Goal: Check status

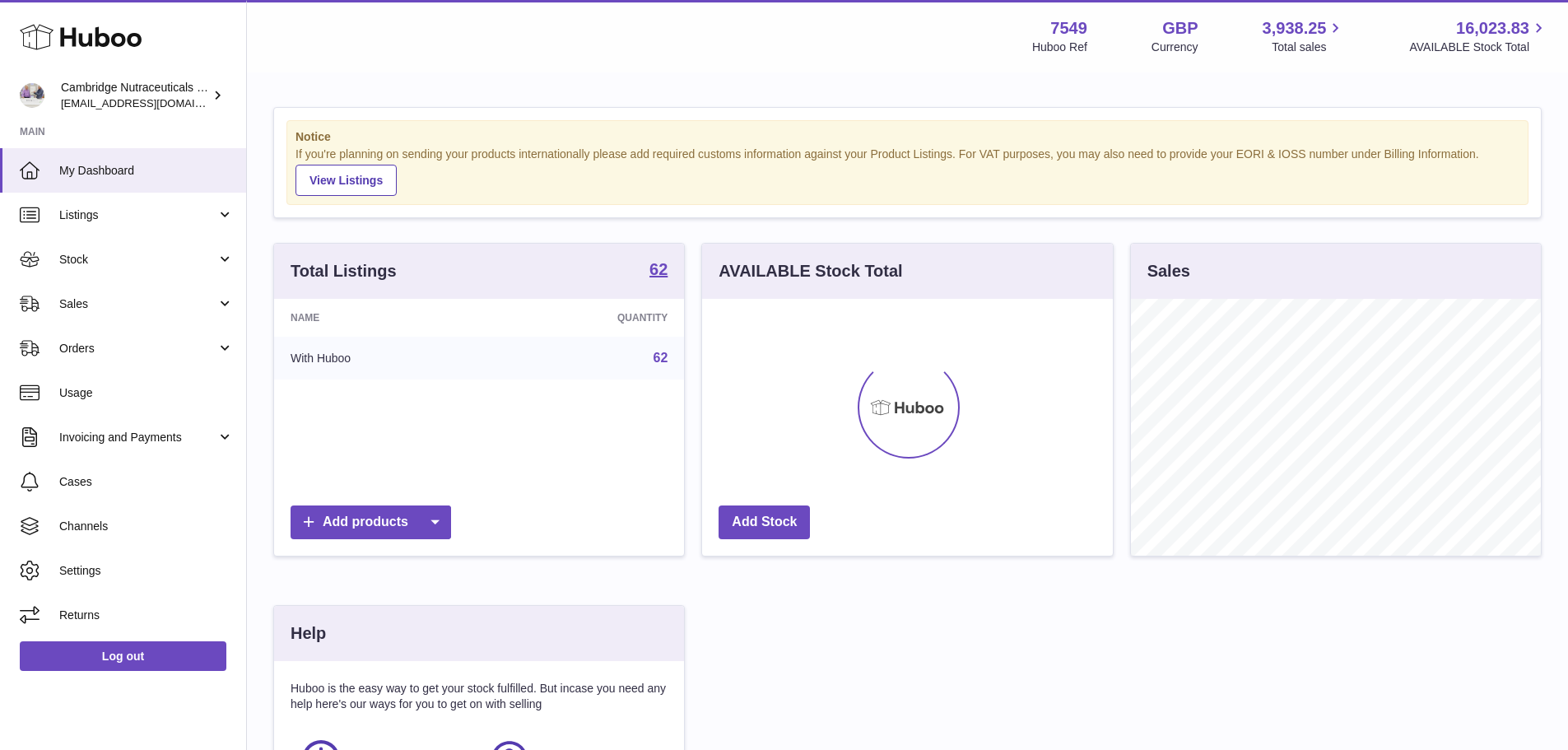
scroll to position [257, 411]
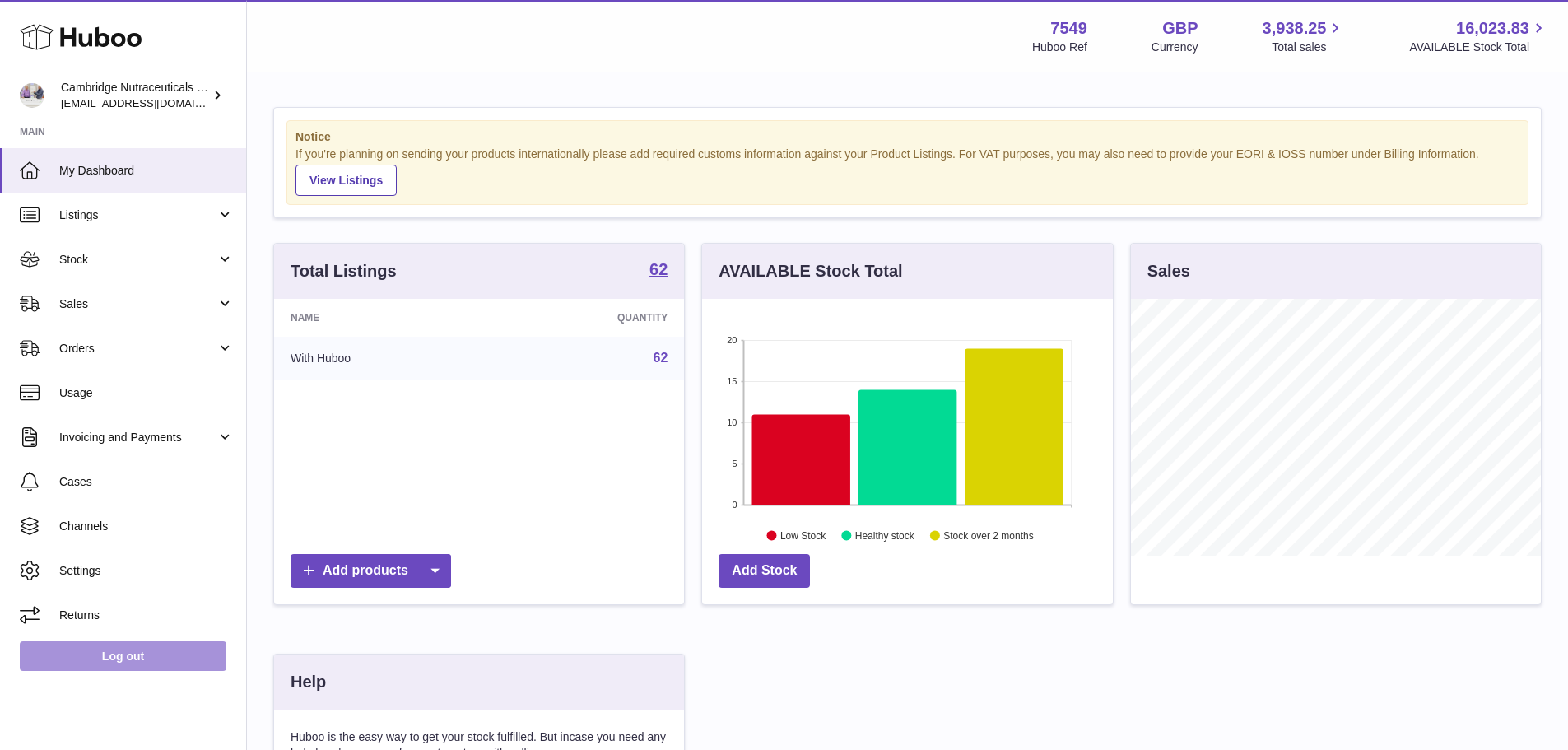
click at [165, 644] on link "Log out" at bounding box center [122, 656] width 207 height 30
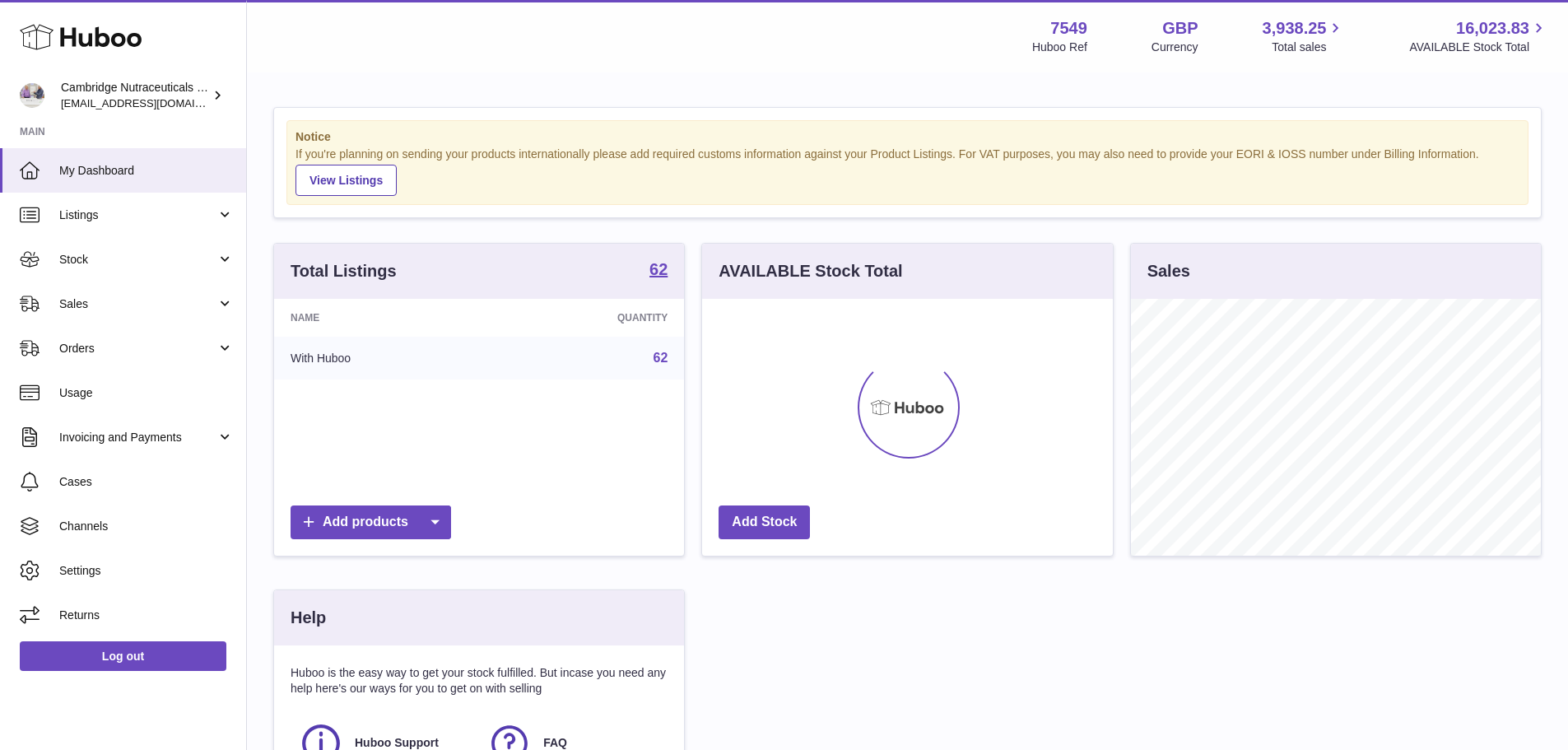
scroll to position [257, 411]
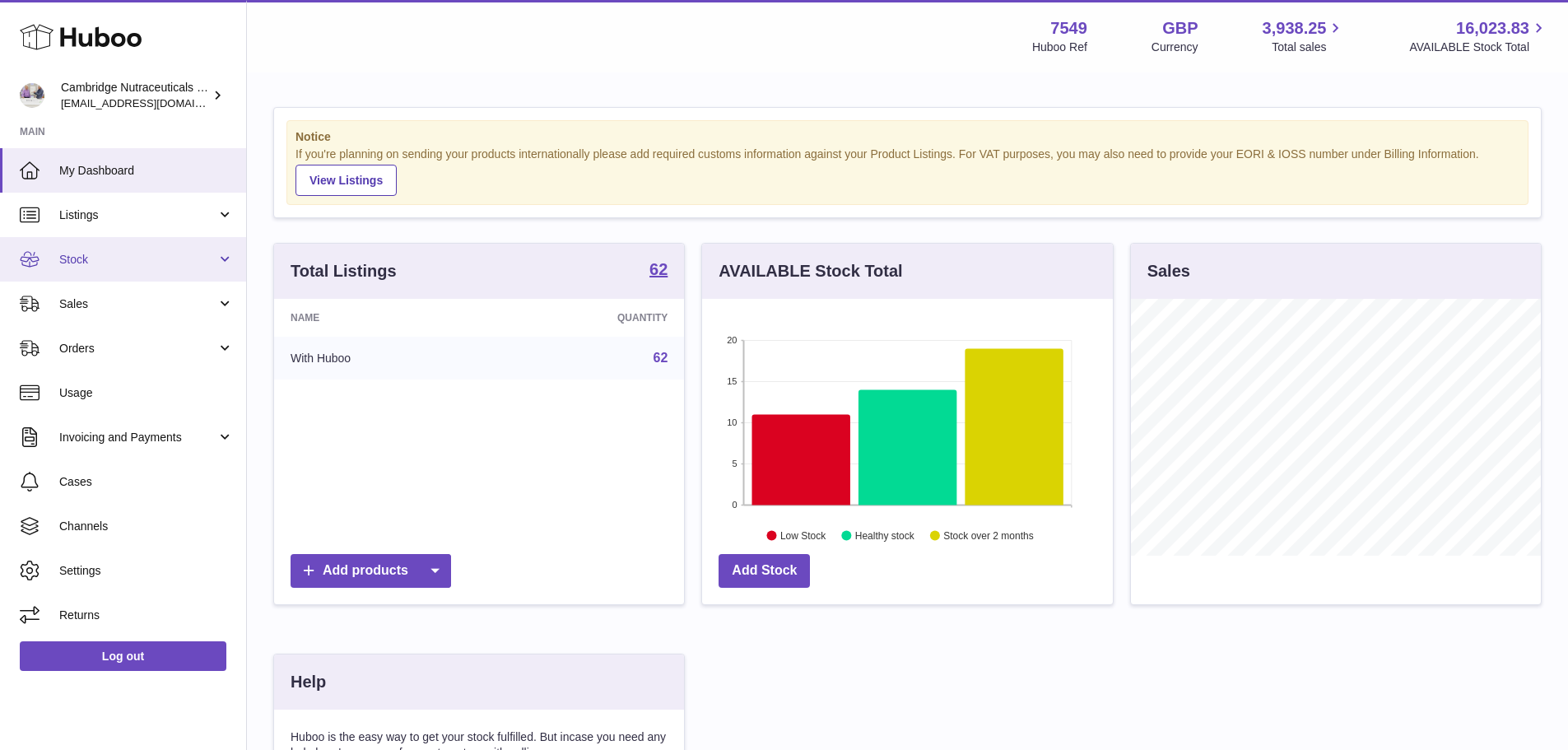
click at [100, 264] on span "Stock" at bounding box center [137, 260] width 158 height 16
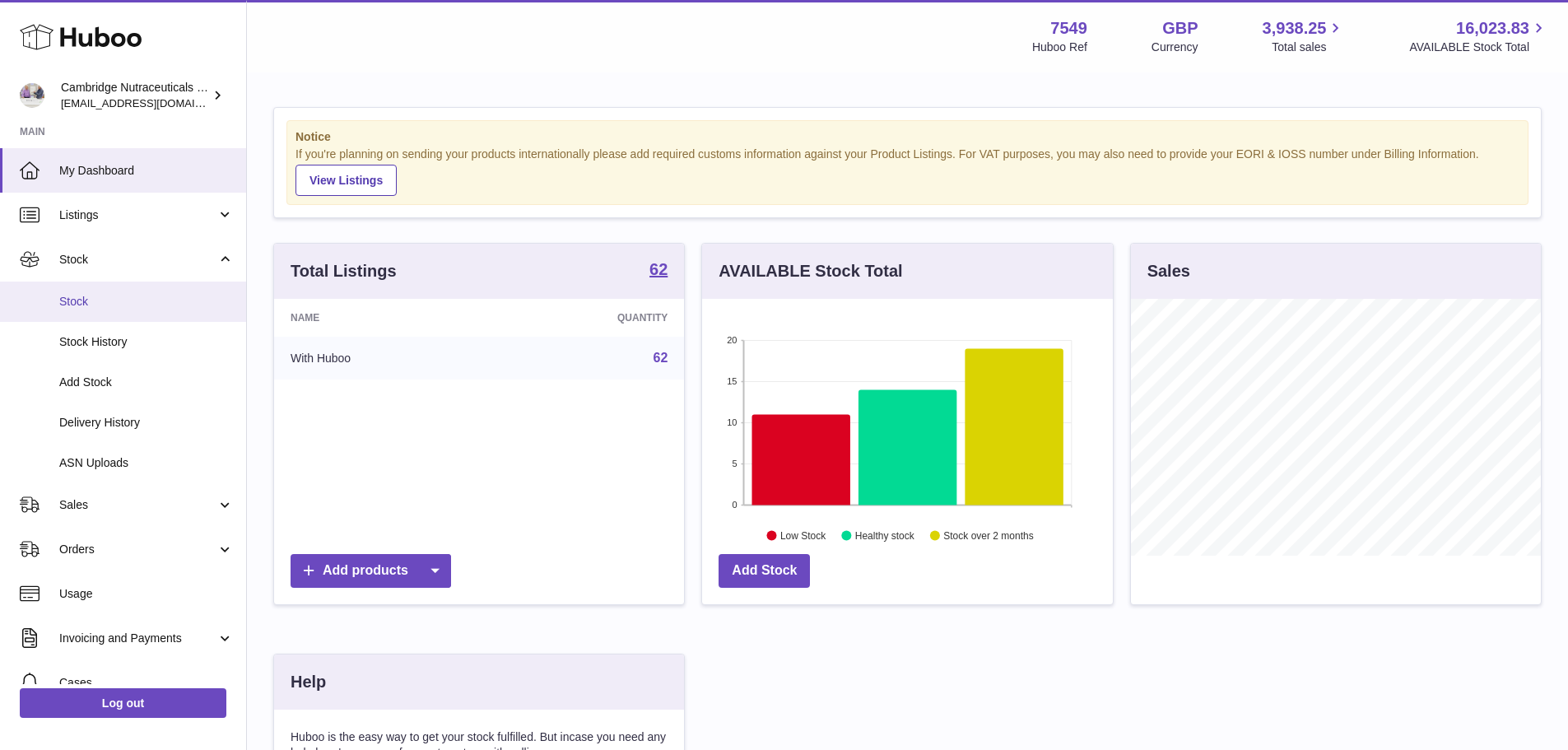
click at [102, 298] on span "Stock" at bounding box center [146, 302] width 174 height 16
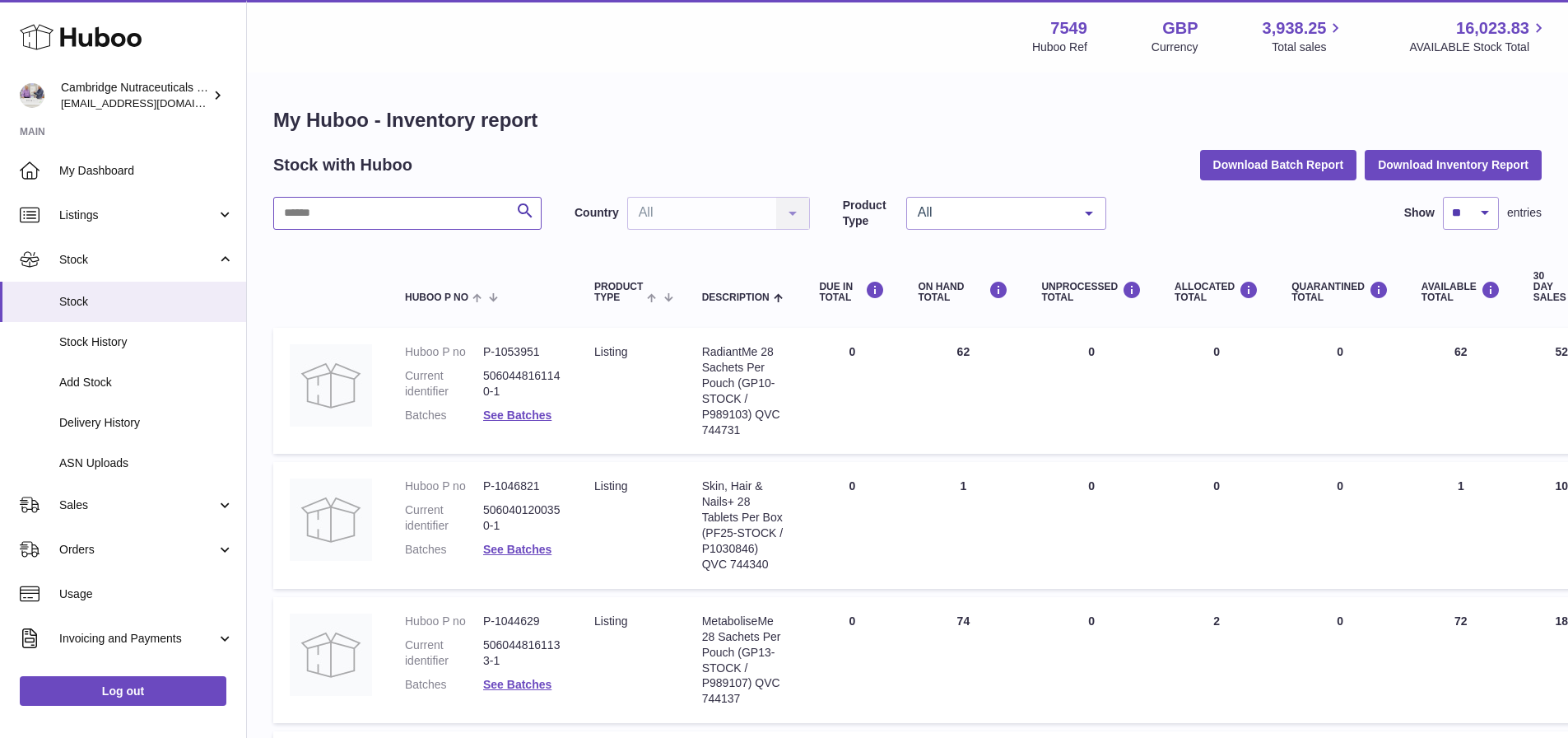
click at [461, 208] on input "text" at bounding box center [407, 212] width 269 height 33
type input "*****"
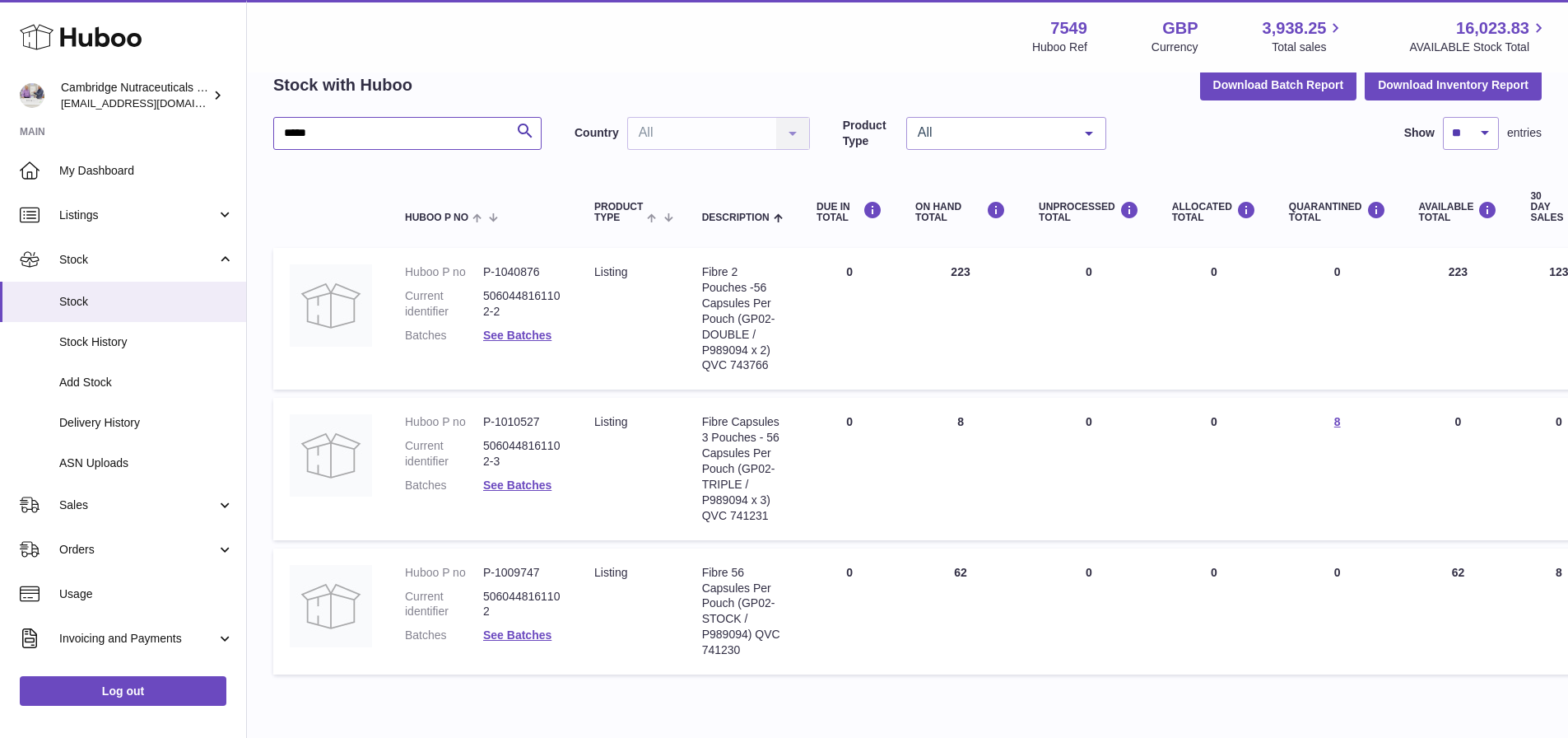
scroll to position [155, 0]
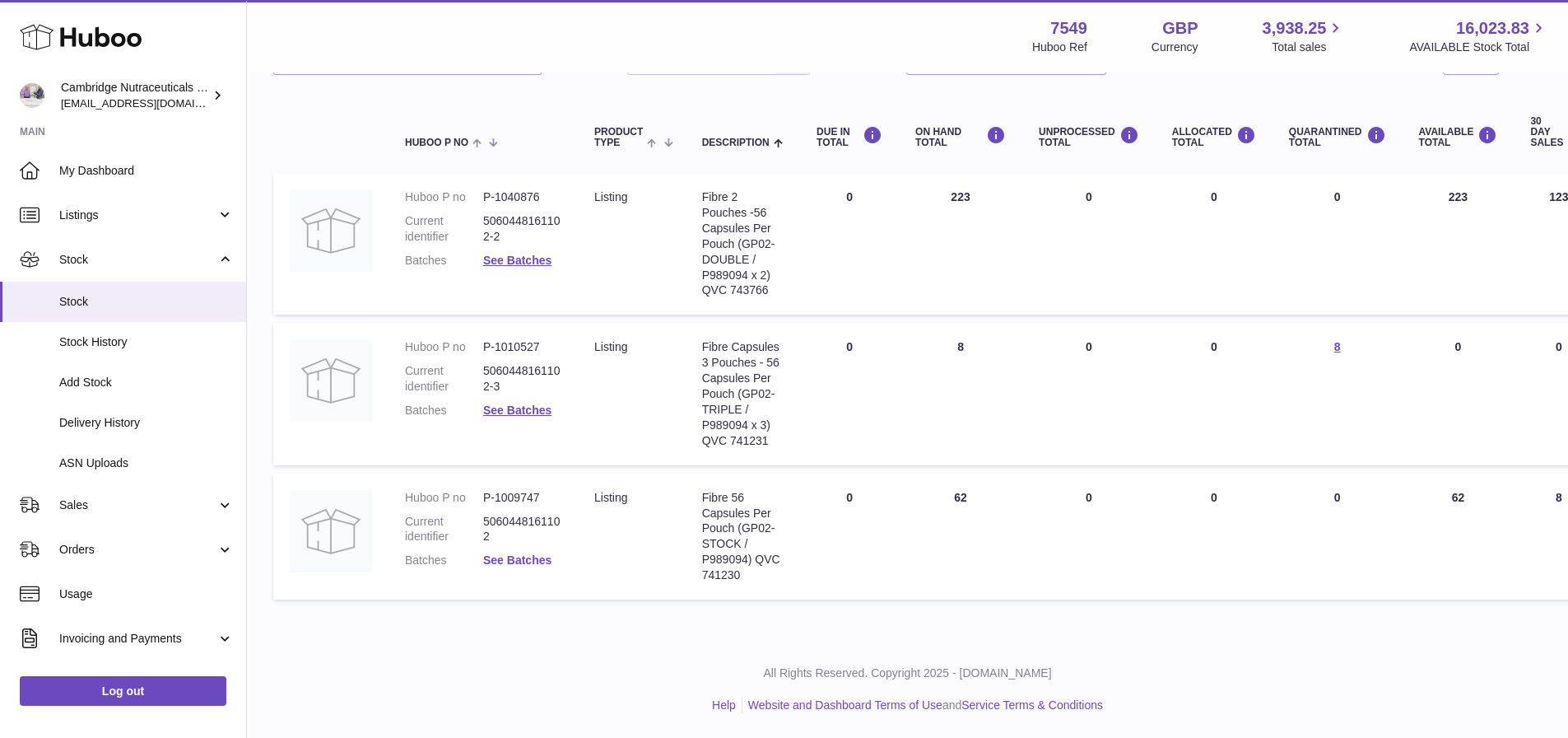
click at [541, 554] on link "See Batches" at bounding box center [518, 559] width 69 height 13
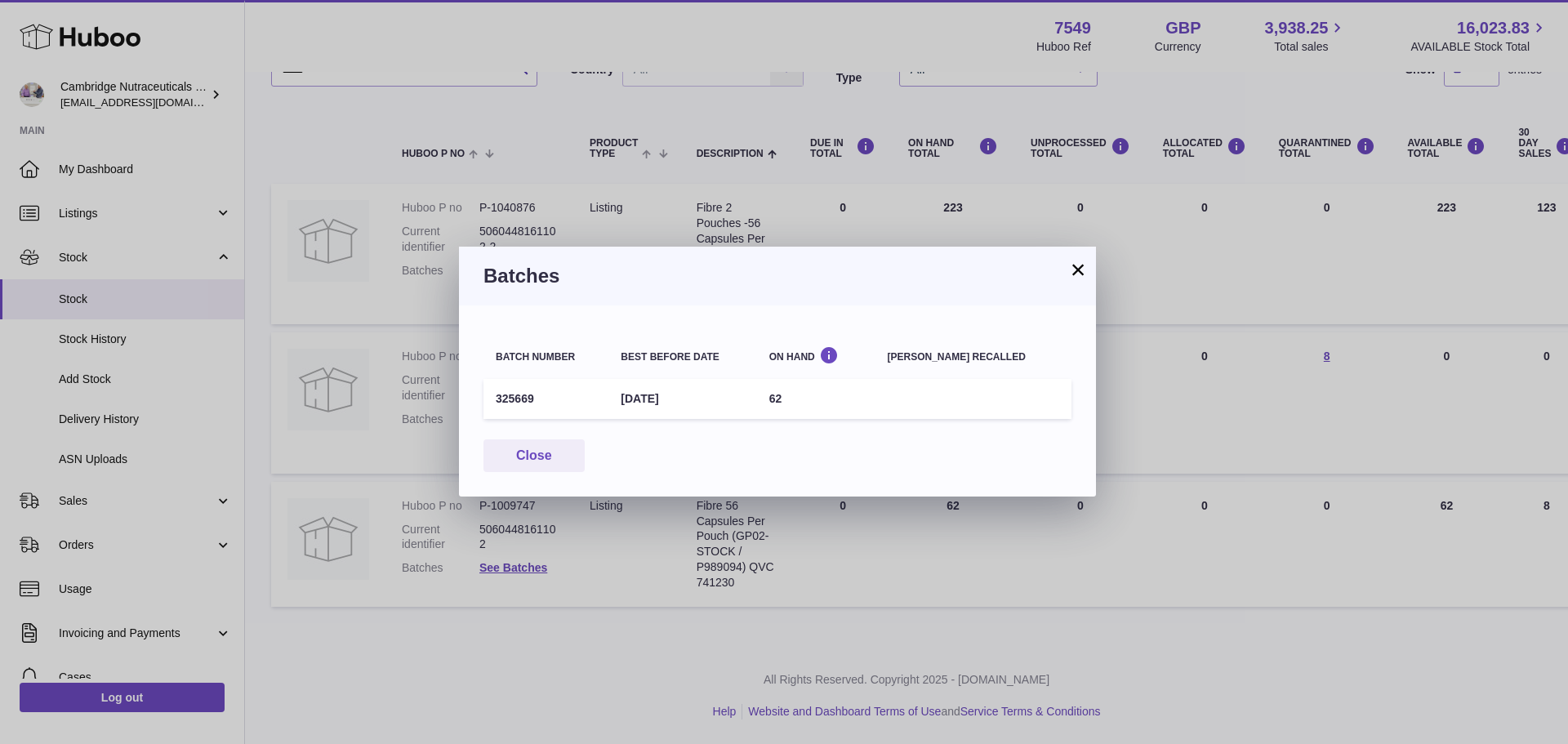
click at [1072, 262] on button "×" at bounding box center [1078, 269] width 19 height 19
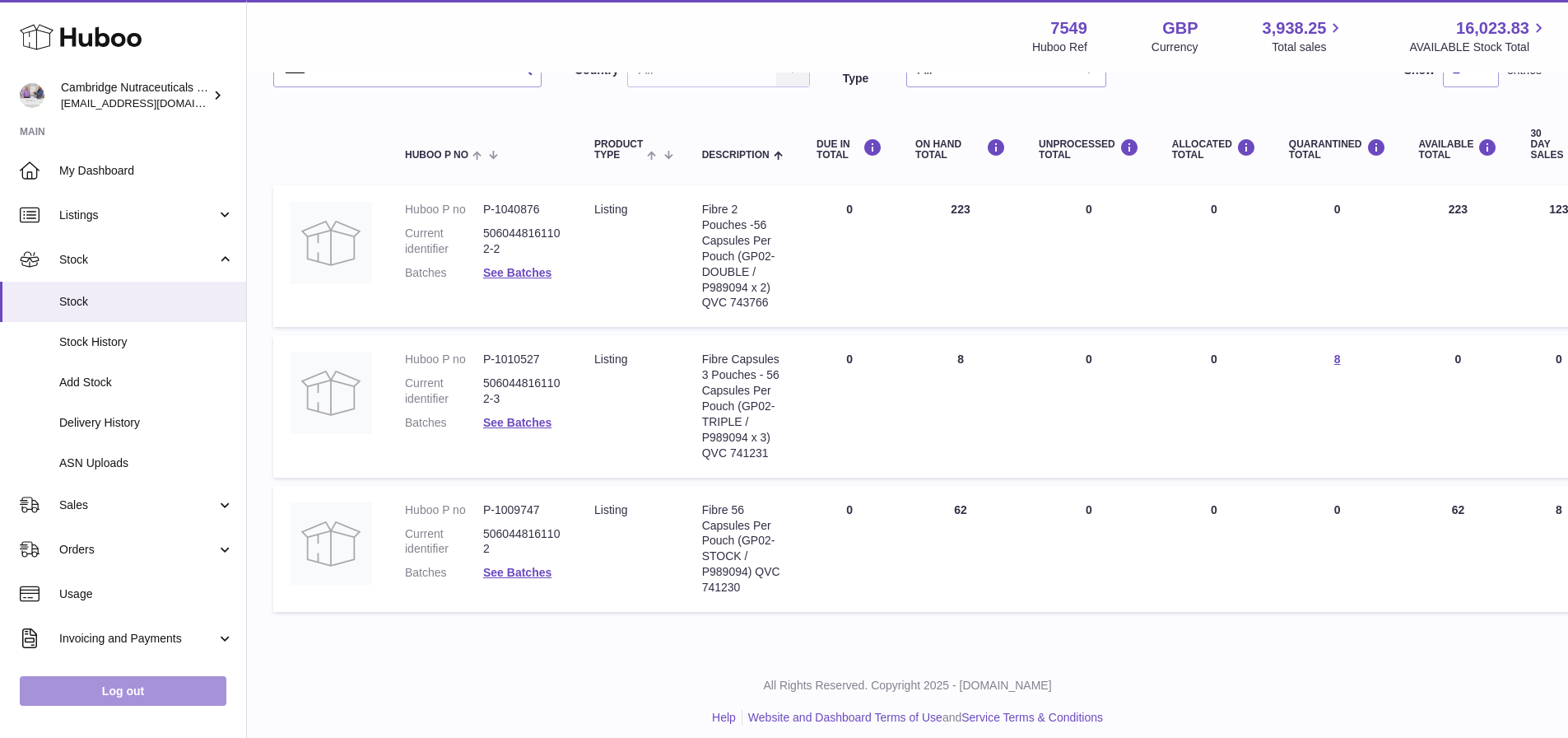
click at [157, 705] on link "Log out" at bounding box center [122, 691] width 207 height 30
